Goal: Obtain resource: Download file/media

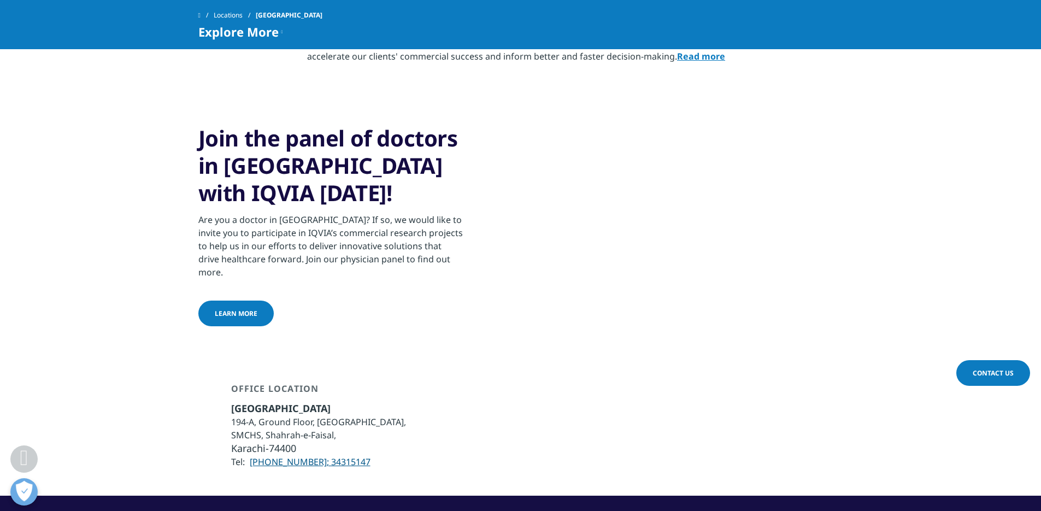
scroll to position [437, 0]
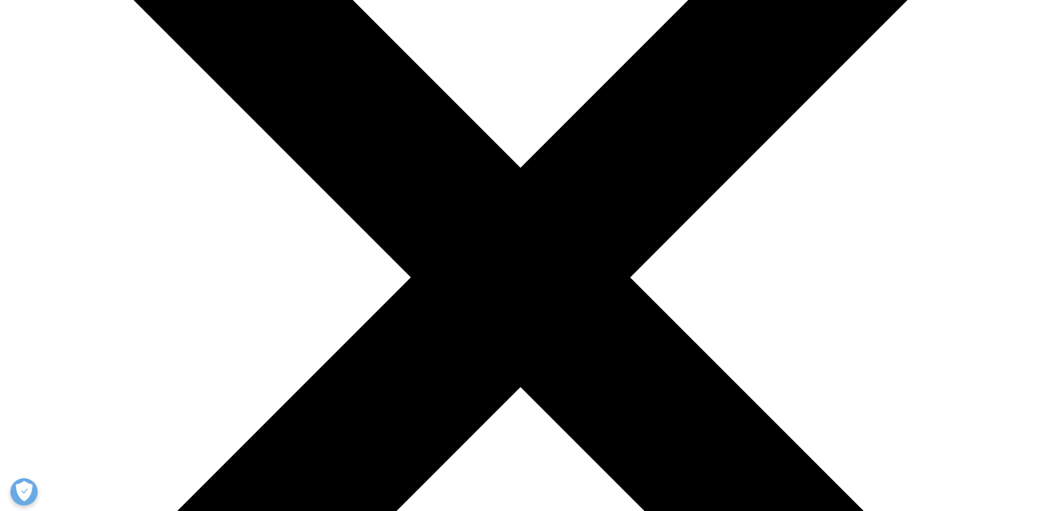
scroll to position [273, 0]
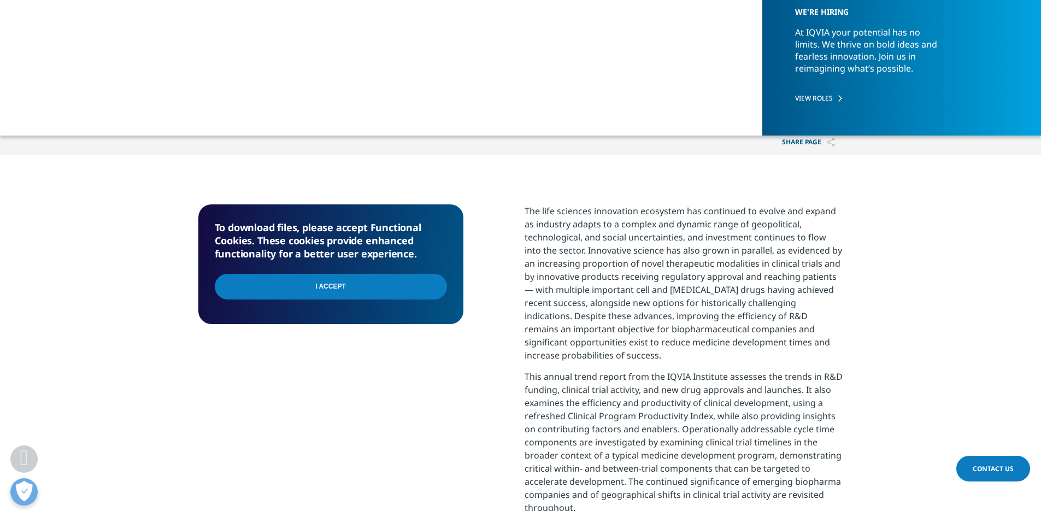
click at [357, 287] on input "I Accept" at bounding box center [331, 287] width 232 height 26
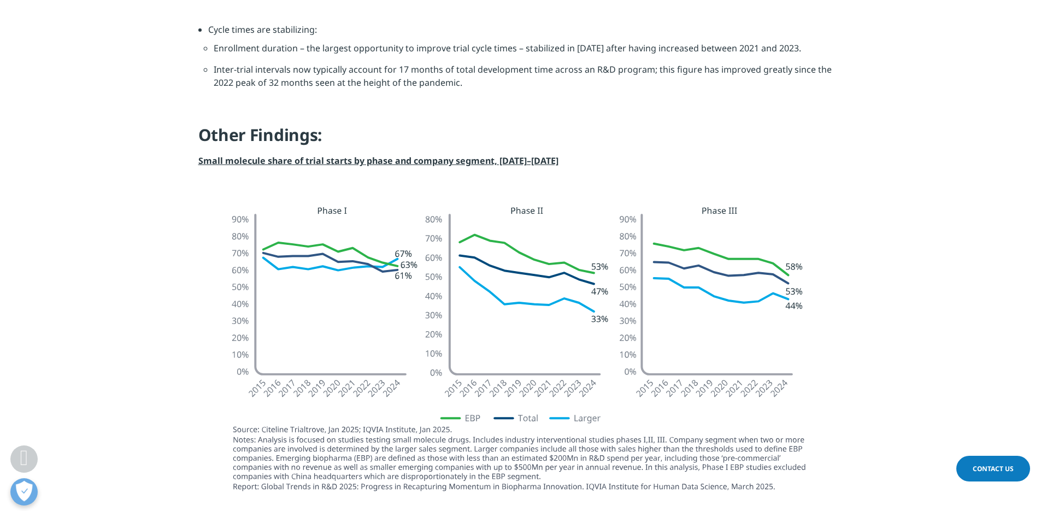
scroll to position [1147, 0]
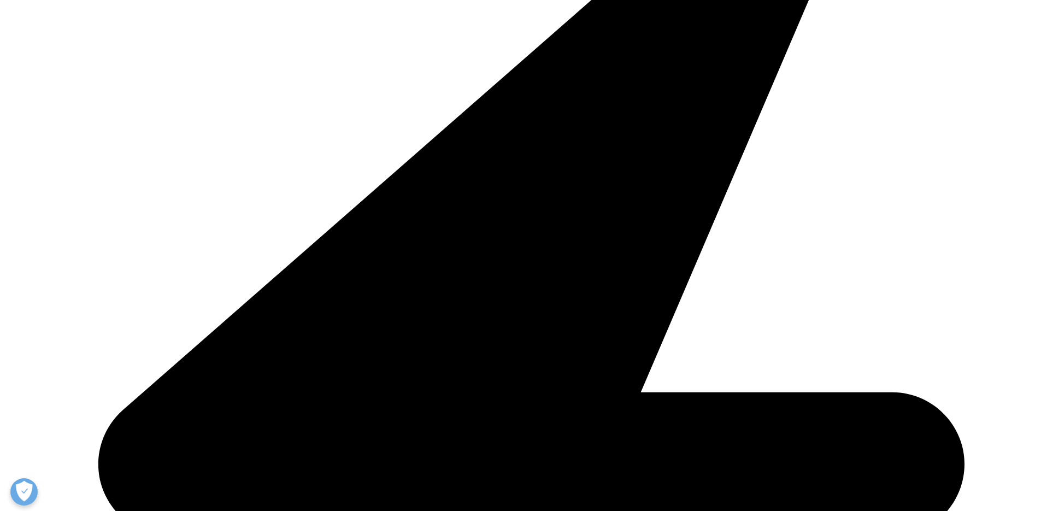
scroll to position [439, 0]
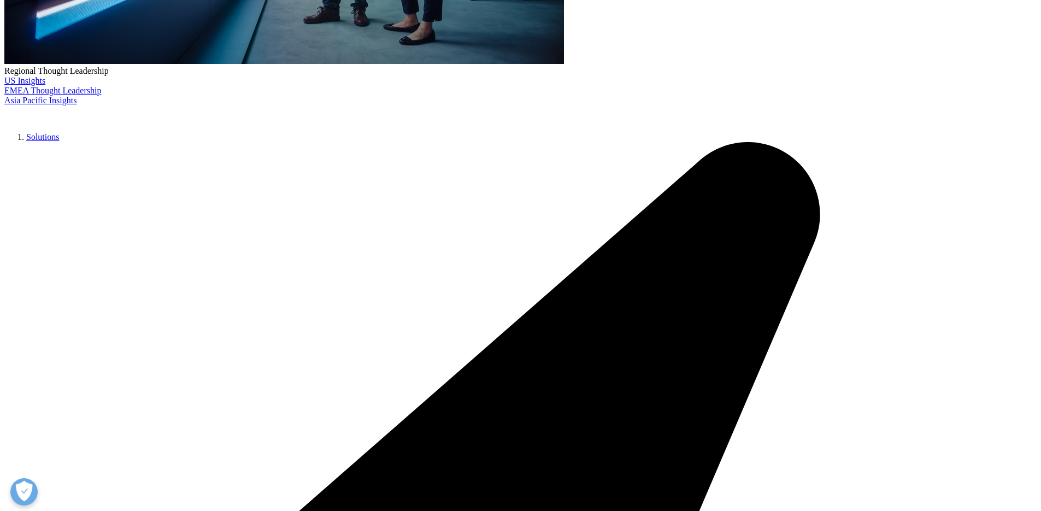
type input "Hassan"
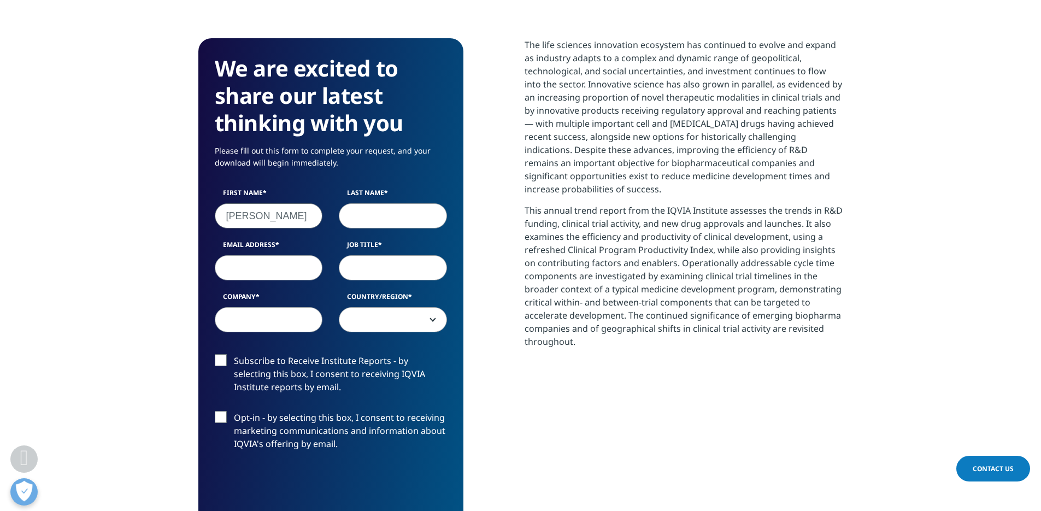
type input "Basharat"
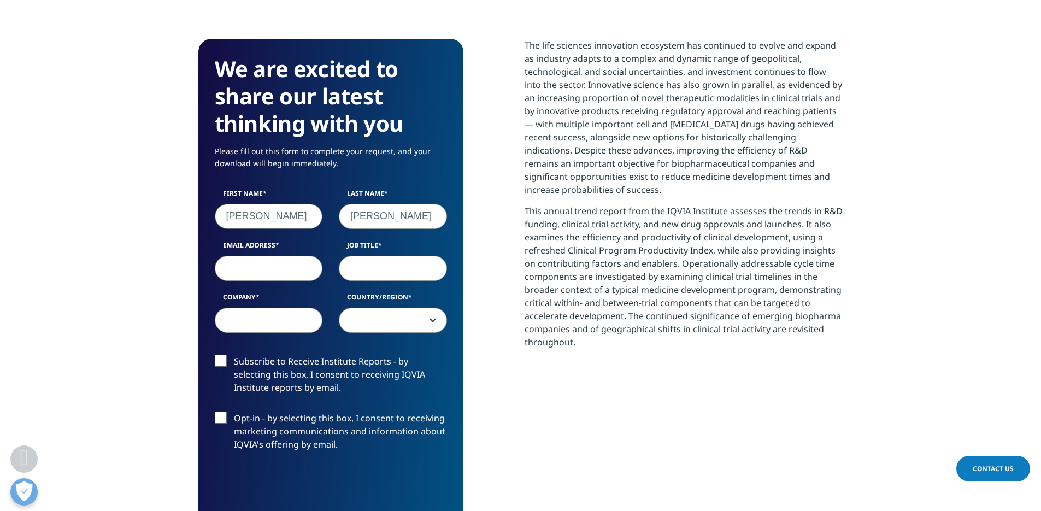
type input "hassan.basharat@goodcore.co.uk"
type input "GoodCore Software"
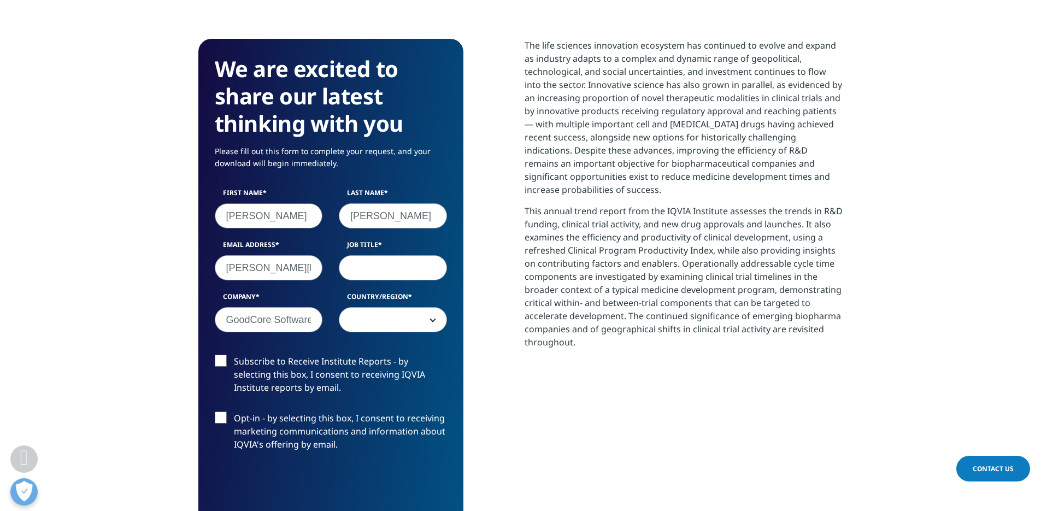
select select "Pakistan"
click at [243, 319] on input "GoodCore Software" at bounding box center [269, 319] width 108 height 25
click at [379, 276] on input "Job Title" at bounding box center [393, 267] width 108 height 25
type input "CEO"
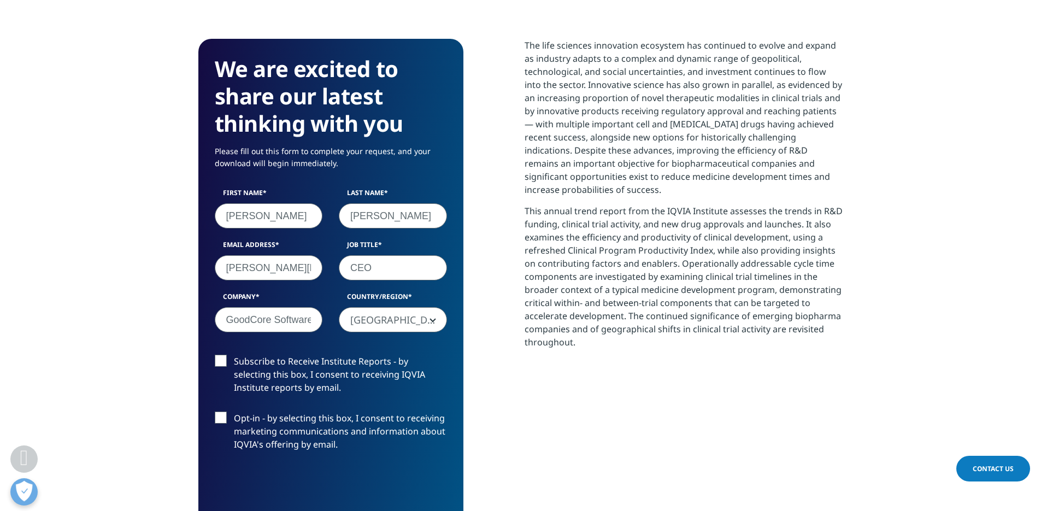
click at [220, 366] on label "Subscribe to Receive Institute Reports - by selecting this box, I consent to re…" at bounding box center [331, 377] width 232 height 45
click at [234, 355] on input "Subscribe to Receive Institute Reports - by selecting this box, I consent to re…" at bounding box center [234, 355] width 0 height 0
drag, startPoint x: 294, startPoint y: 273, endPoint x: 434, endPoint y: 264, distance: 140.1
click at [294, 272] on input "hassan.basharat@goodcore.co.uk" at bounding box center [269, 267] width 108 height 25
type input "hassan.basharat@gmail.com"
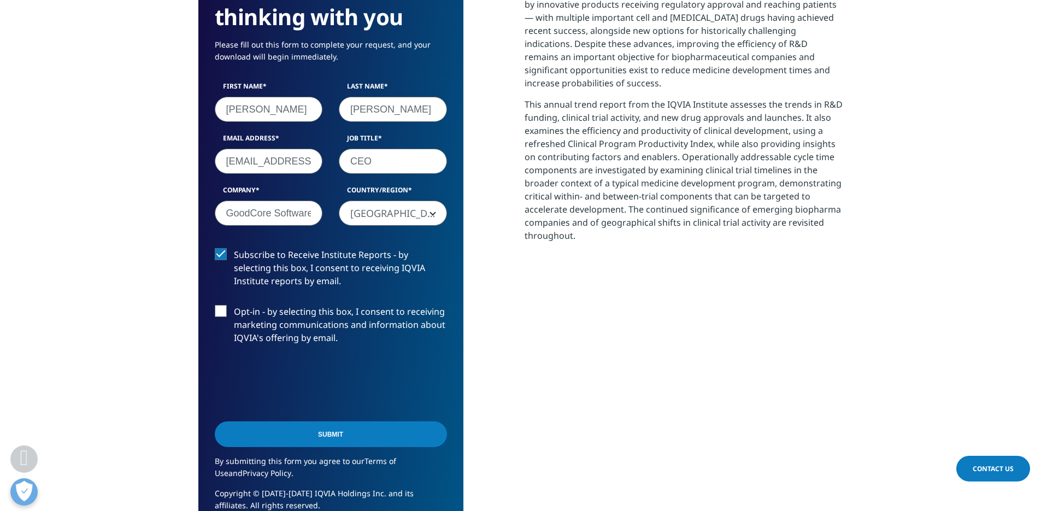
scroll to position [548, 0]
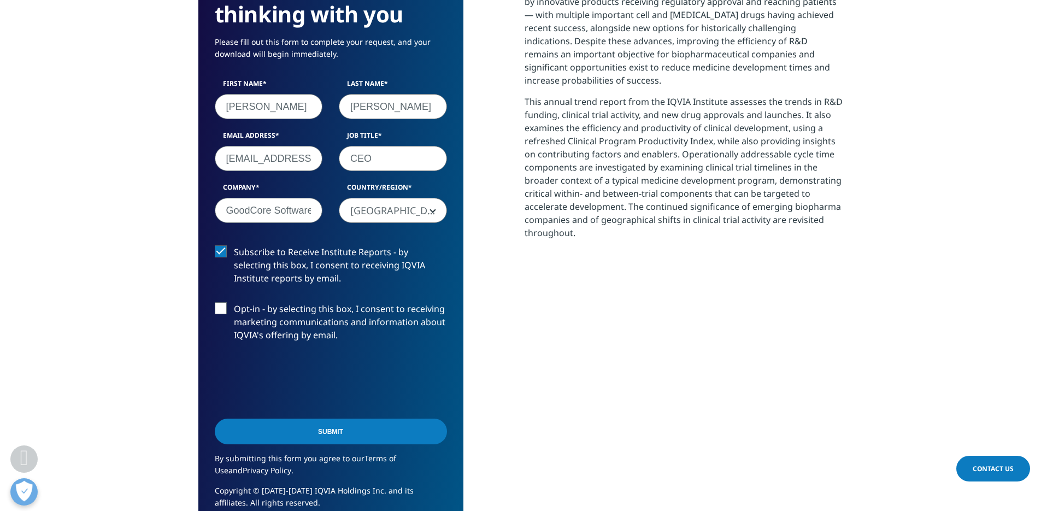
click at [335, 430] on input "Submit" at bounding box center [331, 431] width 232 height 26
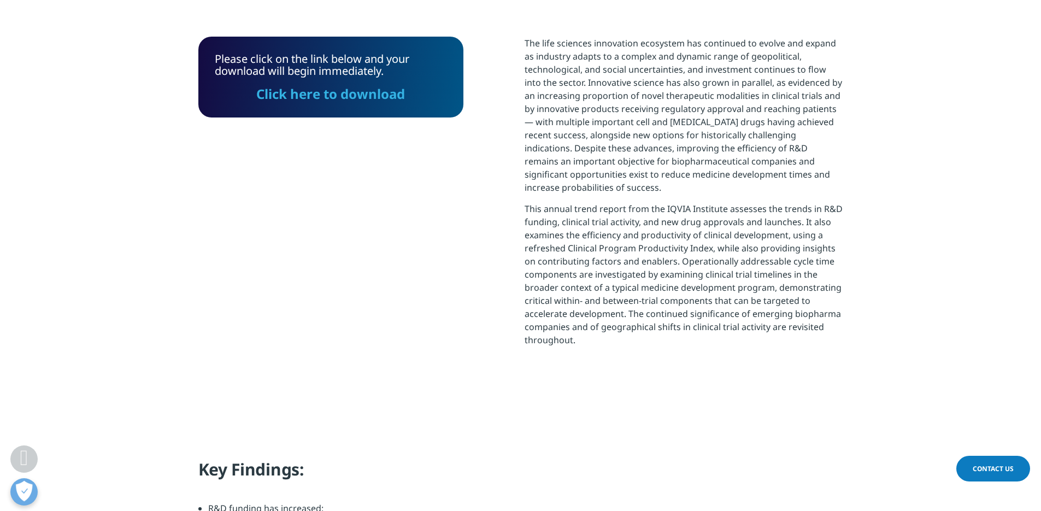
scroll to position [439, 0]
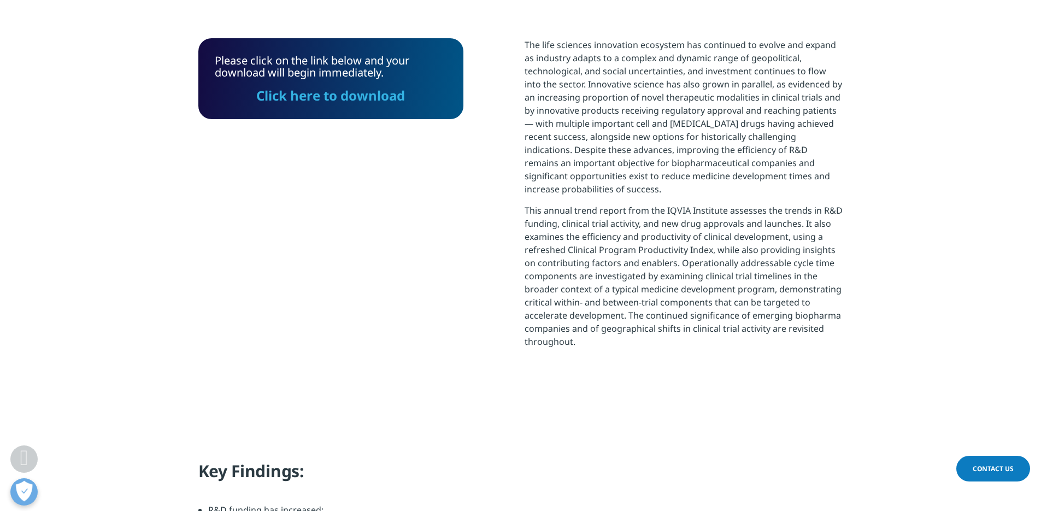
click at [357, 99] on link "Click here to download" at bounding box center [330, 95] width 149 height 18
